Goal: Task Accomplishment & Management: Complete application form

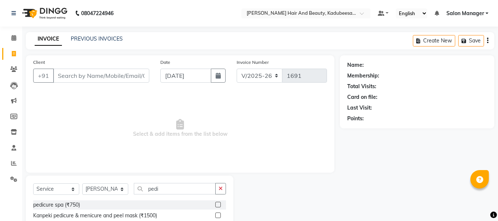
select select "7013"
select select "service"
select select "82000"
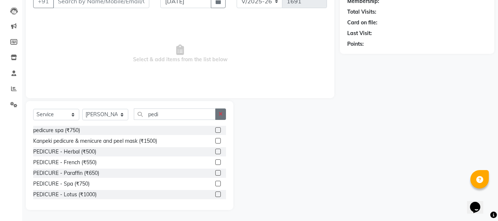
click at [221, 118] on button "button" at bounding box center [220, 113] width 11 height 11
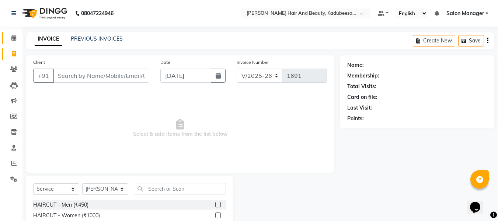
click at [14, 34] on link "Calendar" at bounding box center [11, 38] width 18 height 12
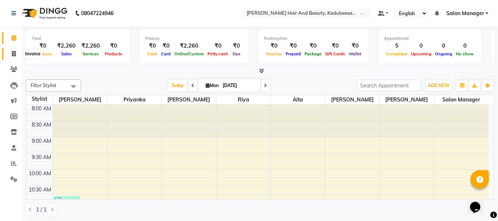
click at [12, 52] on icon at bounding box center [14, 54] width 4 height 6
select select "service"
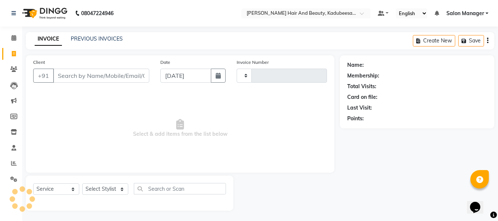
type input "1691"
select select "7013"
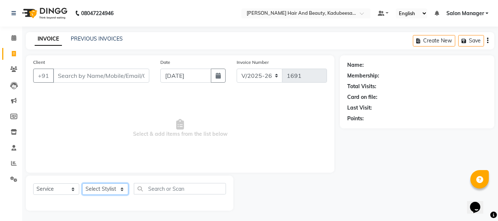
click at [108, 186] on select "Select Stylist" at bounding box center [105, 188] width 46 height 11
select select "88701"
click at [82, 183] on select "Select Stylist aita [PERSON_NAME] priyanka [PERSON_NAME] Salon Manager [PERSON_…" at bounding box center [105, 188] width 46 height 11
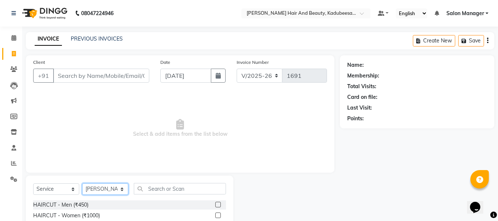
scroll to position [74, 0]
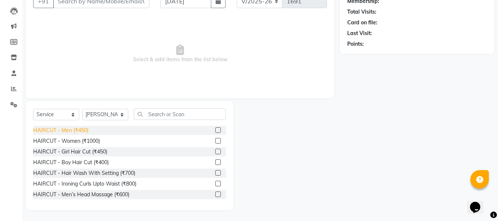
click at [81, 132] on div "HAIRCUT - Men (₹450)" at bounding box center [60, 130] width 55 height 8
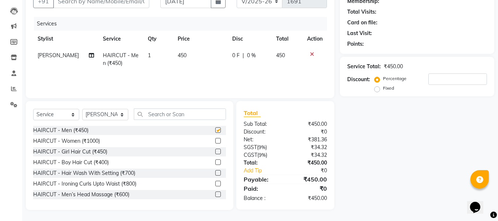
checkbox input "false"
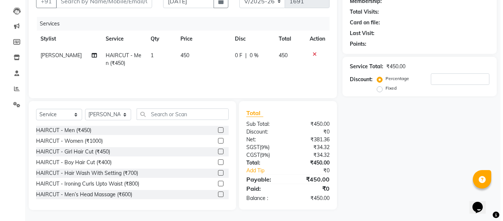
scroll to position [0, 0]
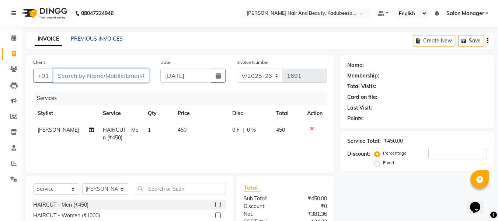
click at [104, 80] on input "Client" at bounding box center [101, 76] width 96 height 14
click at [136, 78] on input "Client" at bounding box center [101, 76] width 96 height 14
type input "9"
type input "0"
type input "9424900512"
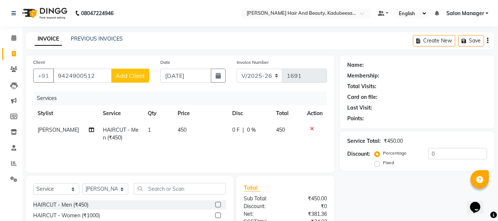
click at [146, 77] on button "Add Client" at bounding box center [130, 76] width 38 height 14
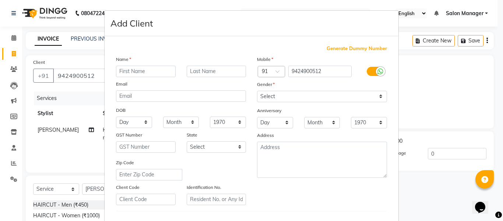
click at [140, 70] on input "text" at bounding box center [146, 71] width 60 height 11
type input "kanaha"
click at [288, 94] on select "Select [DEMOGRAPHIC_DATA] [DEMOGRAPHIC_DATA] Other Prefer Not To Say" at bounding box center [322, 96] width 130 height 11
select select "[DEMOGRAPHIC_DATA]"
click at [257, 91] on select "Select [DEMOGRAPHIC_DATA] [DEMOGRAPHIC_DATA] Other Prefer Not To Say" at bounding box center [322, 96] width 130 height 11
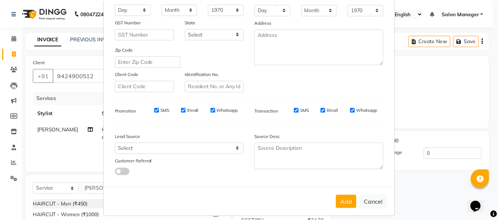
scroll to position [119, 0]
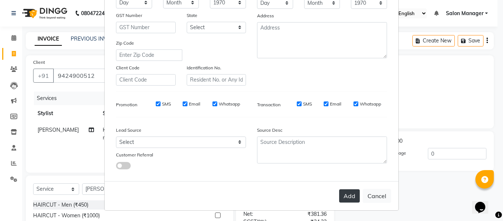
click at [351, 193] on button "Add" at bounding box center [349, 195] width 21 height 13
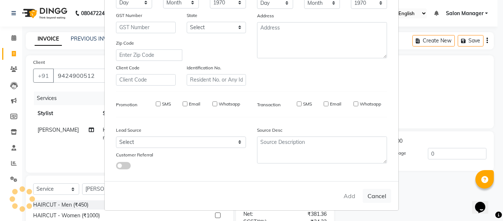
select select
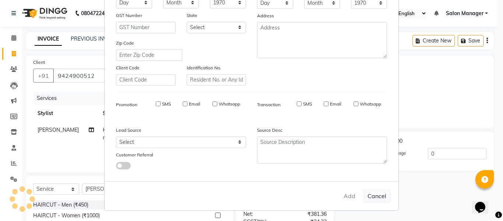
select select
checkbox input "false"
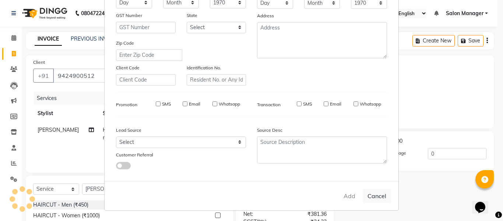
checkbox input "false"
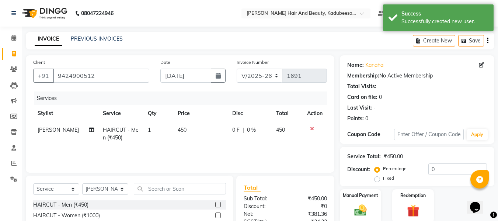
scroll to position [74, 0]
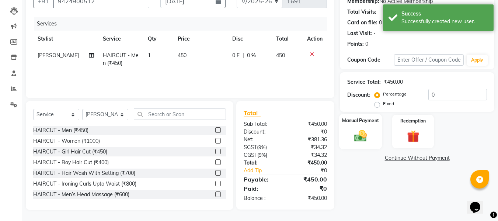
click at [371, 145] on div "Manual Payment" at bounding box center [360, 131] width 43 height 35
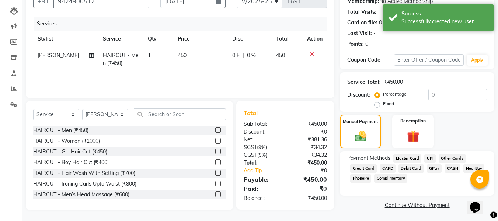
click at [426, 157] on span "UPI" at bounding box center [429, 158] width 11 height 8
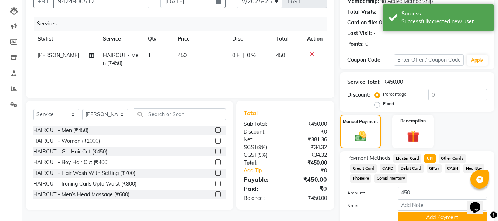
scroll to position [106, 0]
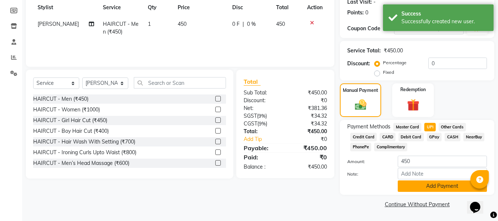
click at [447, 189] on button "Add Payment" at bounding box center [442, 185] width 89 height 11
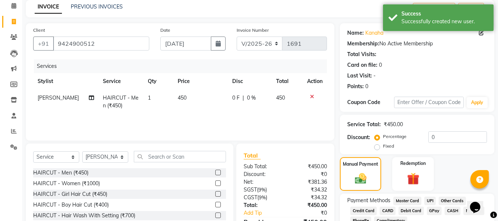
scroll to position [117, 0]
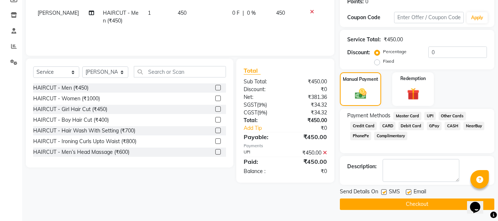
click at [412, 206] on button "Checkout" at bounding box center [417, 203] width 154 height 11
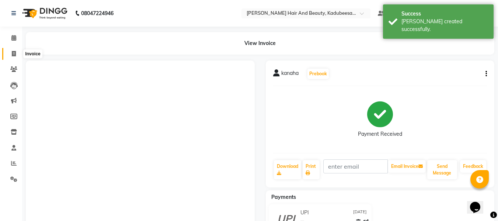
click at [17, 55] on span at bounding box center [13, 54] width 13 height 8
select select "service"
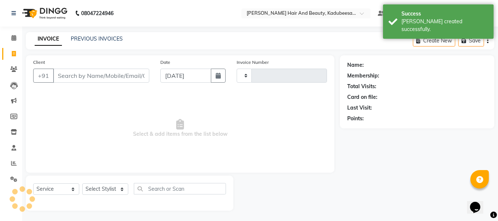
scroll to position [1, 0]
type input "1692"
select select "7013"
